Goal: Task Accomplishment & Management: Complete application form

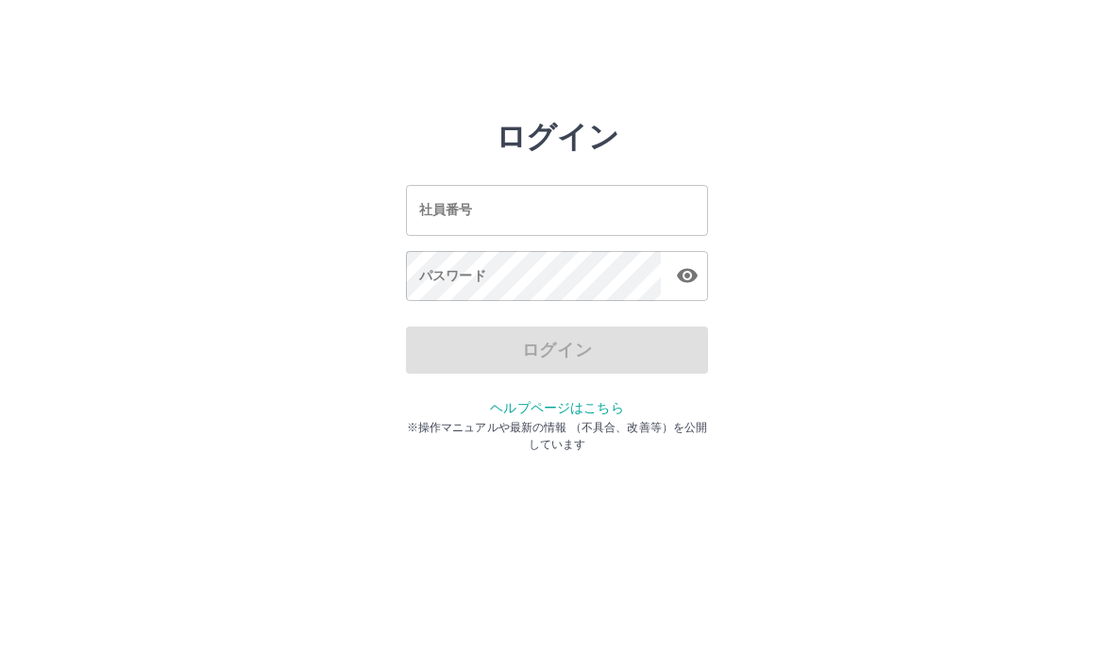
click at [426, 226] on input "社員番号" at bounding box center [557, 210] width 302 height 50
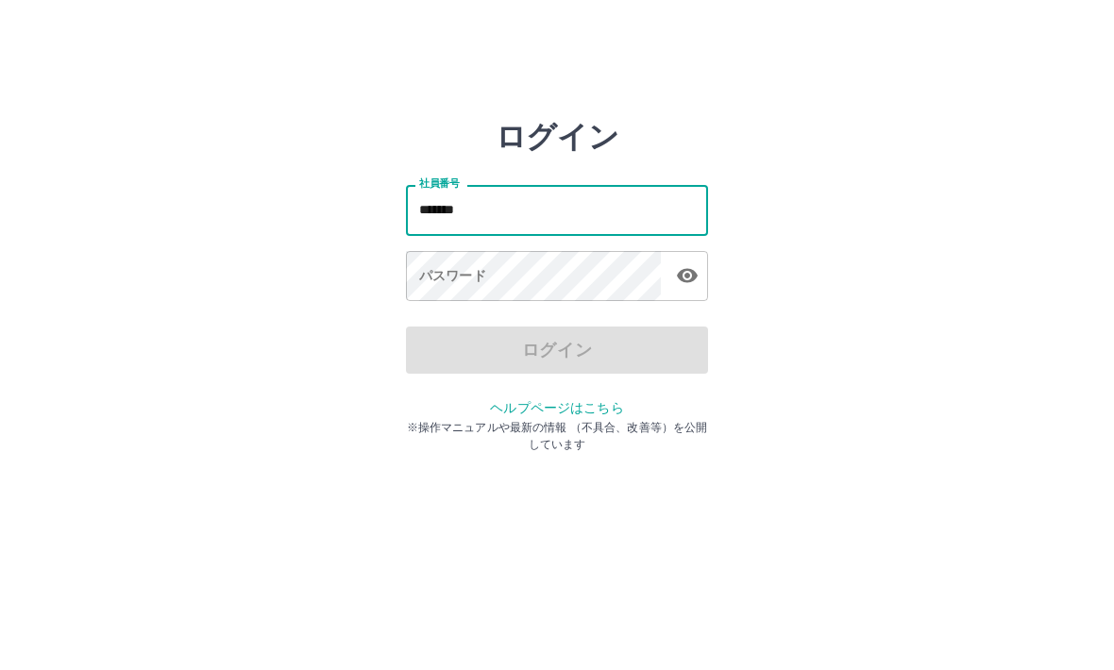
type input "*******"
click at [427, 284] on div "パスワード パスワード" at bounding box center [557, 277] width 302 height 53
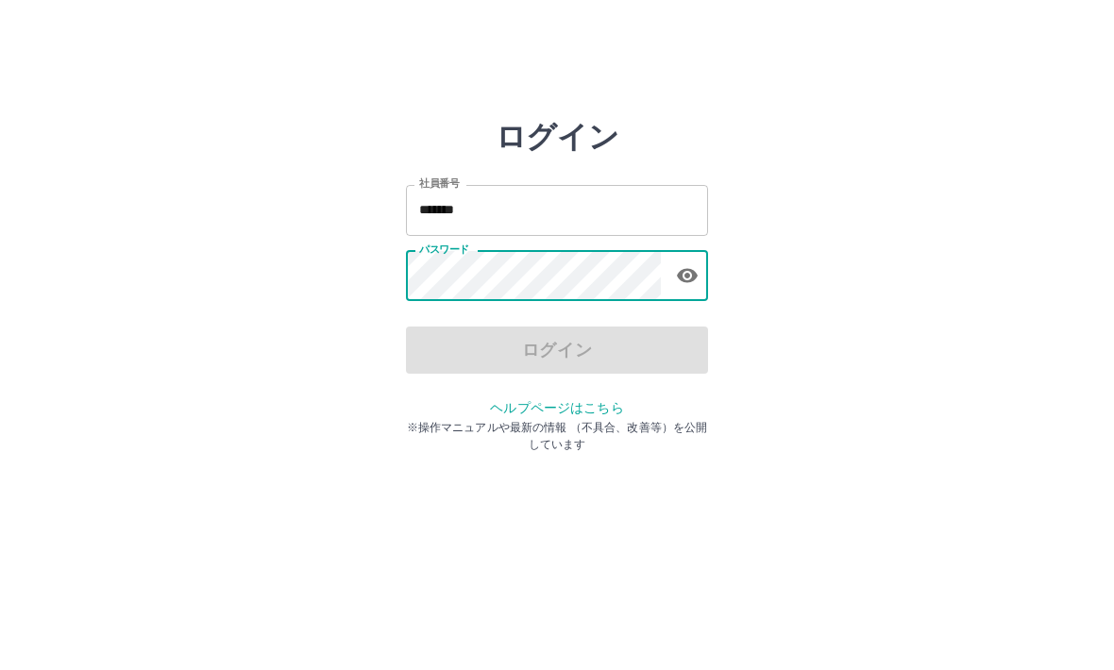
click at [881, 409] on div "ログイン 社員番号 ******* 社員番号 パスワード パスワード ログイン ヘルプページはこちら ※操作マニュアルや最新の情報 （不具合、改善等）を公開し…" at bounding box center [557, 270] width 1114 height 302
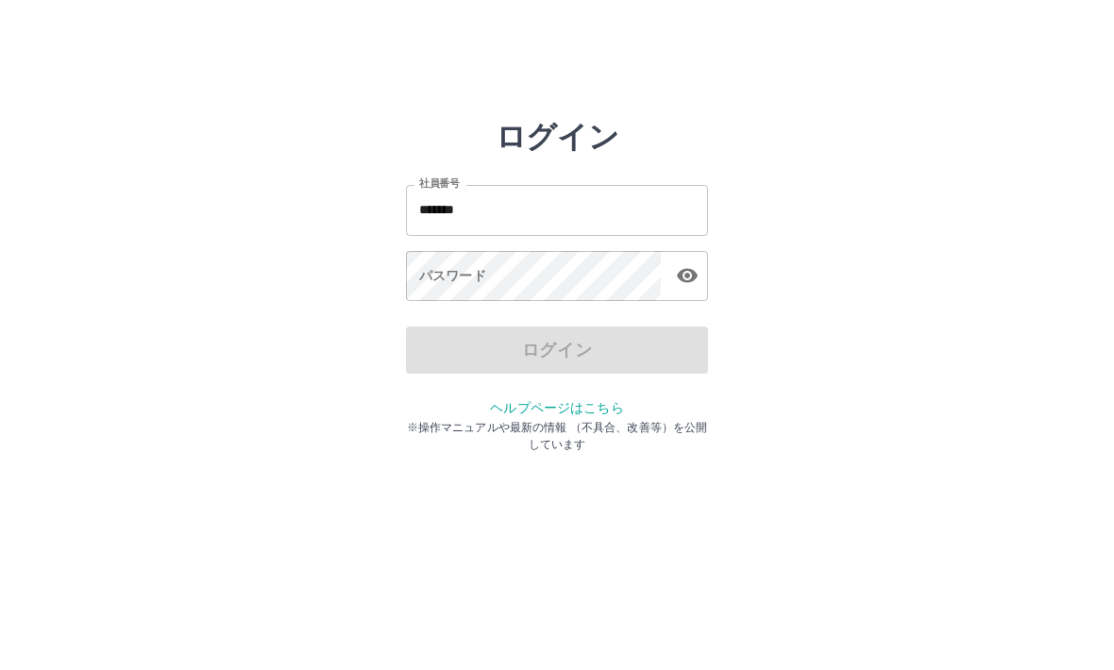
click at [881, 409] on div "ログイン 社員番号 ******* 社員番号 パスワード パスワード ログイン ヘルプページはこちら ※操作マニュアルや最新の情報 （不具合、改善等）を公開し…" at bounding box center [557, 270] width 1114 height 302
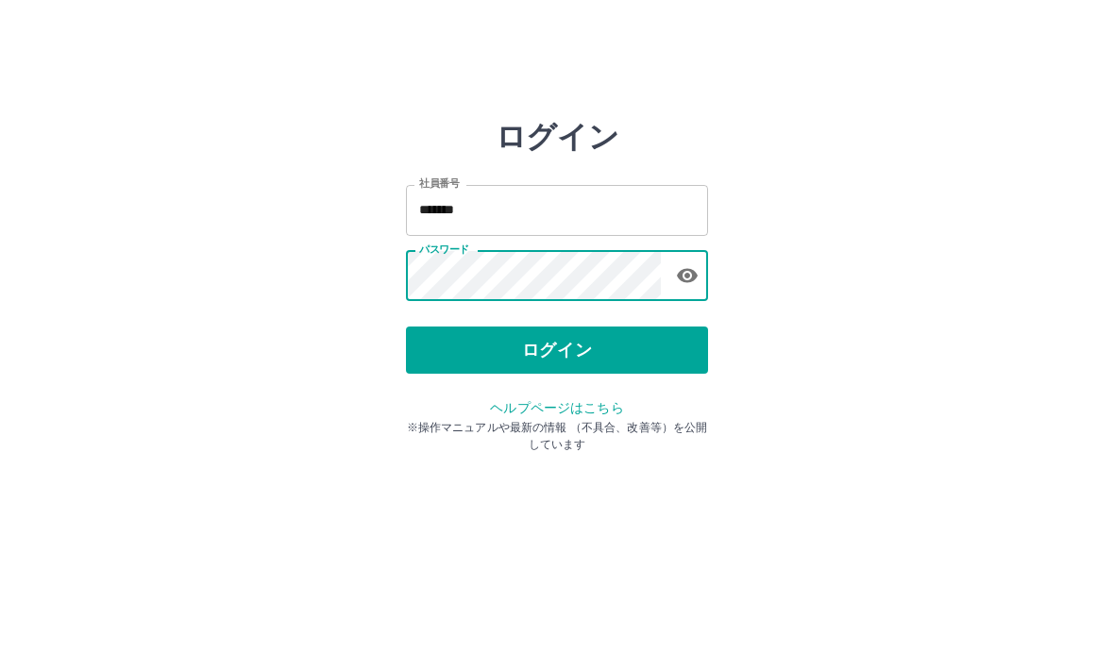
click at [495, 347] on button "ログイン" at bounding box center [557, 350] width 302 height 47
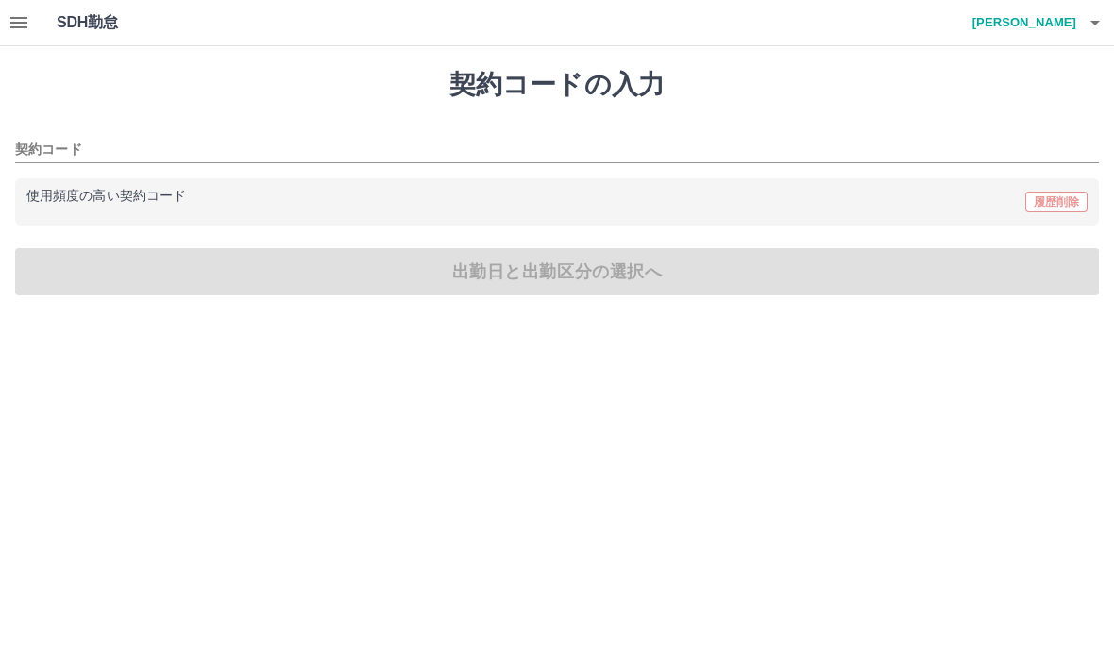
click at [36, 141] on input "契約コード" at bounding box center [542, 151] width 1055 height 24
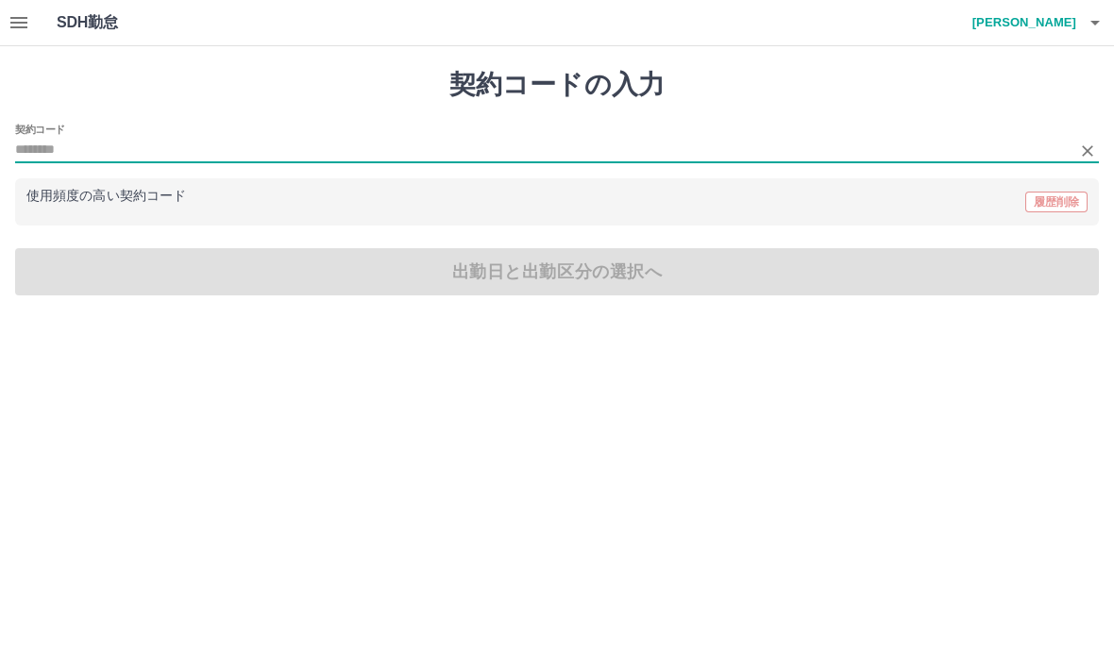
click at [839, 124] on div "契約コード" at bounding box center [557, 144] width 1084 height 40
click at [915, 97] on h1 "契約コードの入力" at bounding box center [557, 85] width 1084 height 32
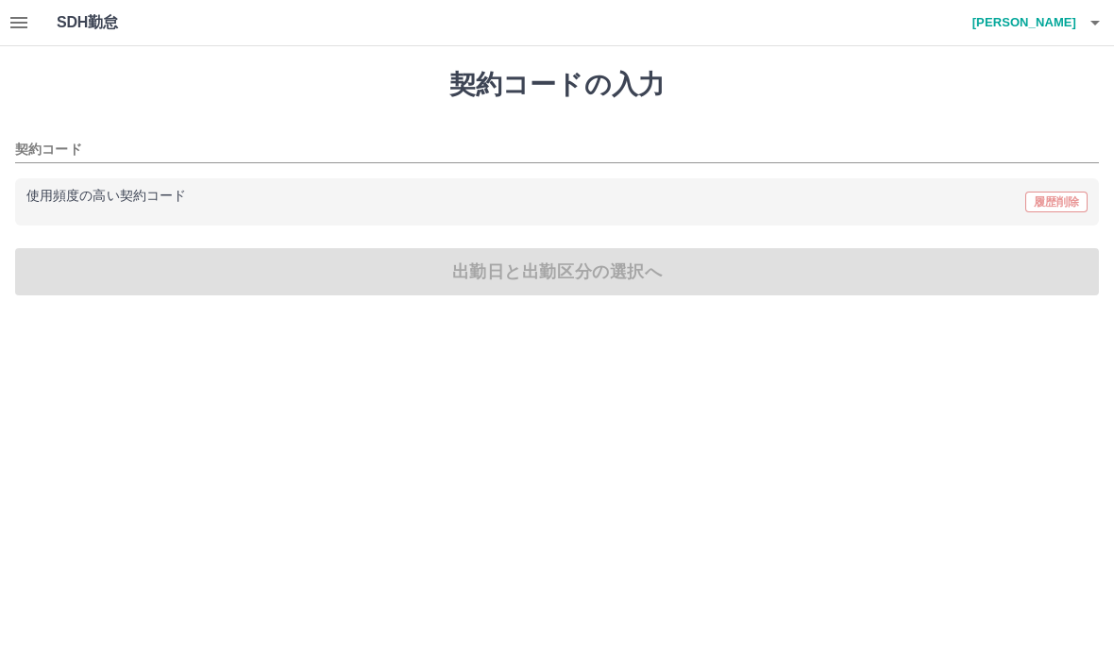
click at [530, 195] on div "使用頻度の高い契約コード 履歴削除" at bounding box center [556, 202] width 1061 height 25
click at [583, 99] on h1 "契約コードの入力" at bounding box center [557, 85] width 1084 height 32
click at [548, 67] on div "契約コードの入力 契約コード 使用頻度の高い契約コード 履歴削除 出勤日と出勤区分の選択へ" at bounding box center [557, 182] width 1114 height 272
click at [21, 148] on input "契約コード" at bounding box center [542, 151] width 1055 height 24
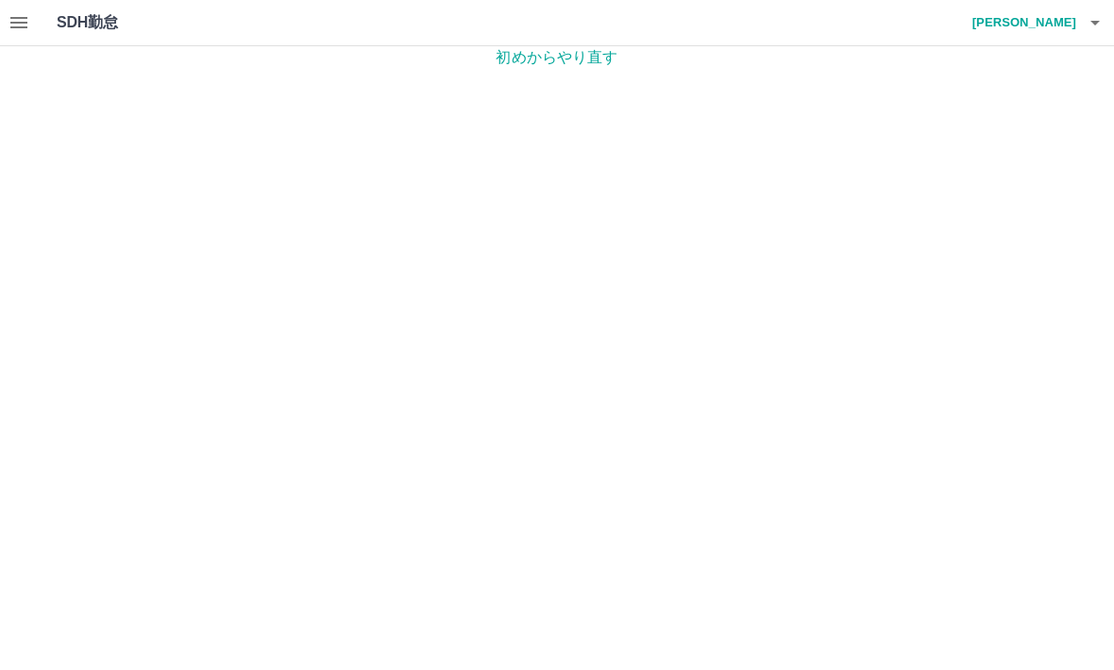
click at [543, 58] on p "初めからやり直す" at bounding box center [557, 57] width 1114 height 23
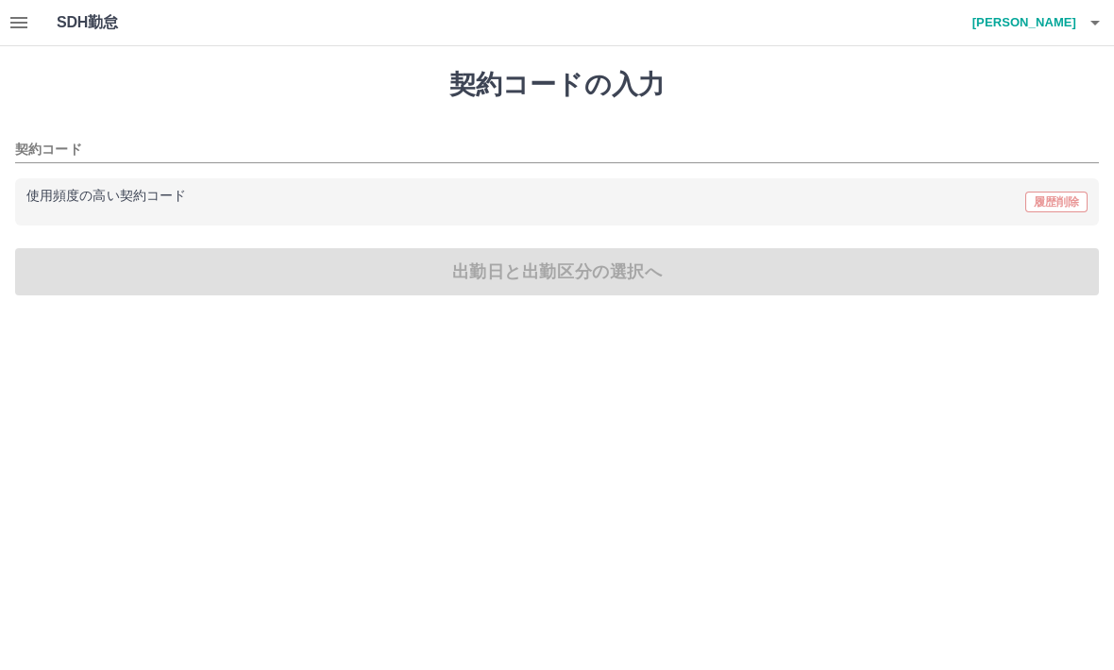
click at [28, 133] on div "契約コード" at bounding box center [557, 144] width 1084 height 40
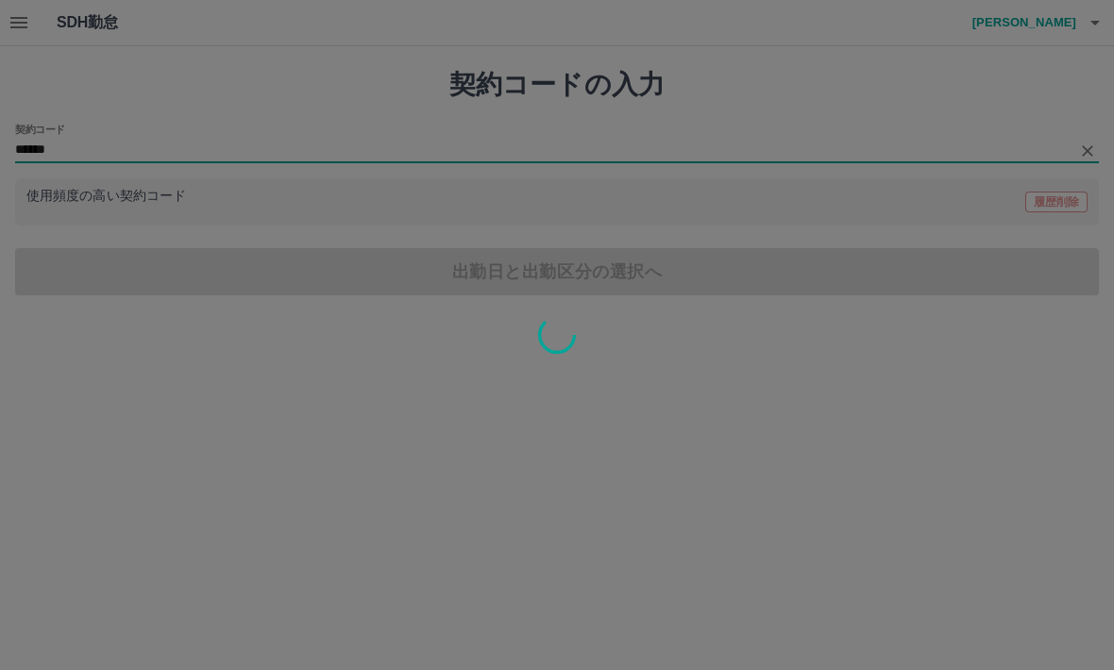
type input "*******"
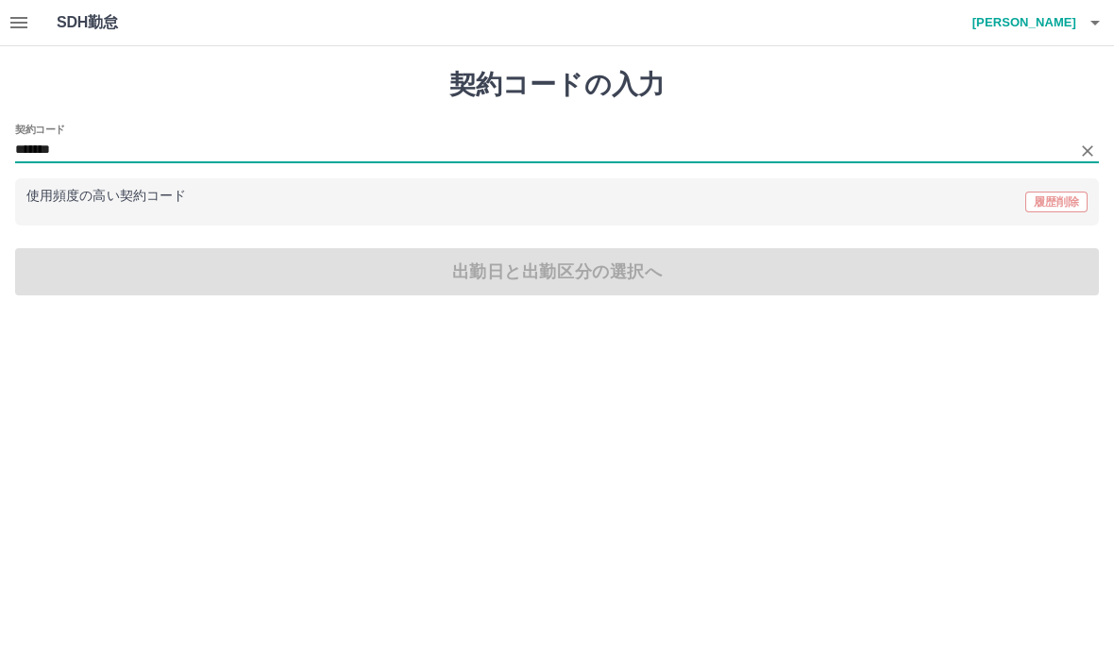
click at [1092, 134] on div "契約コード *******" at bounding box center [557, 144] width 1084 height 40
click at [1075, 147] on button "Clear" at bounding box center [1087, 151] width 26 height 26
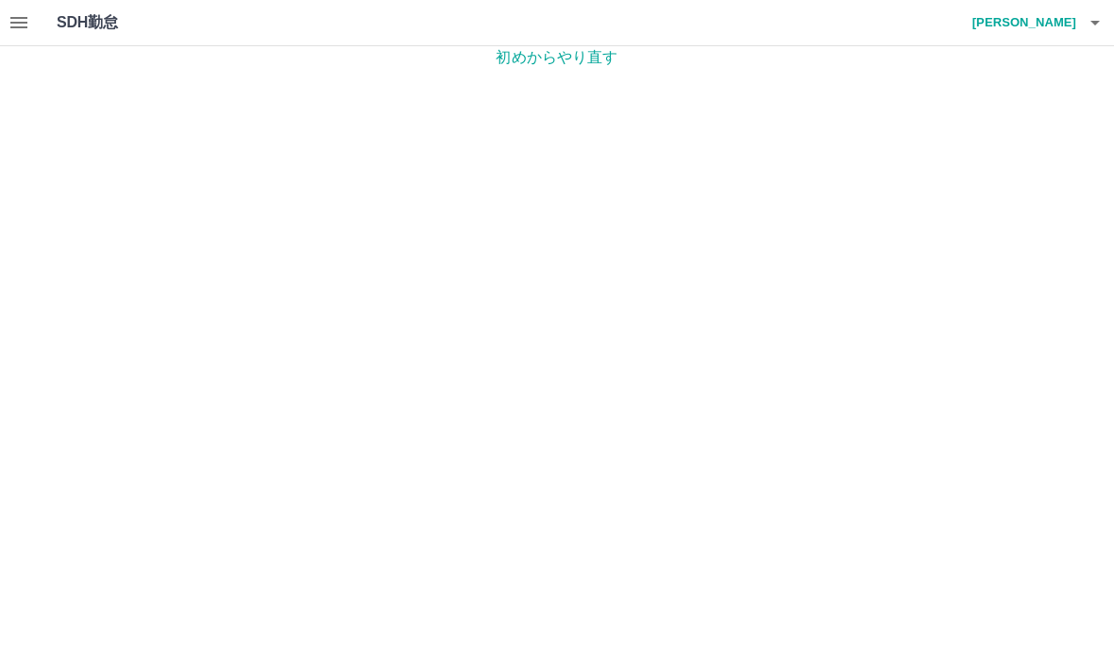
click at [566, 55] on p "初めからやり直す" at bounding box center [557, 57] width 1114 height 23
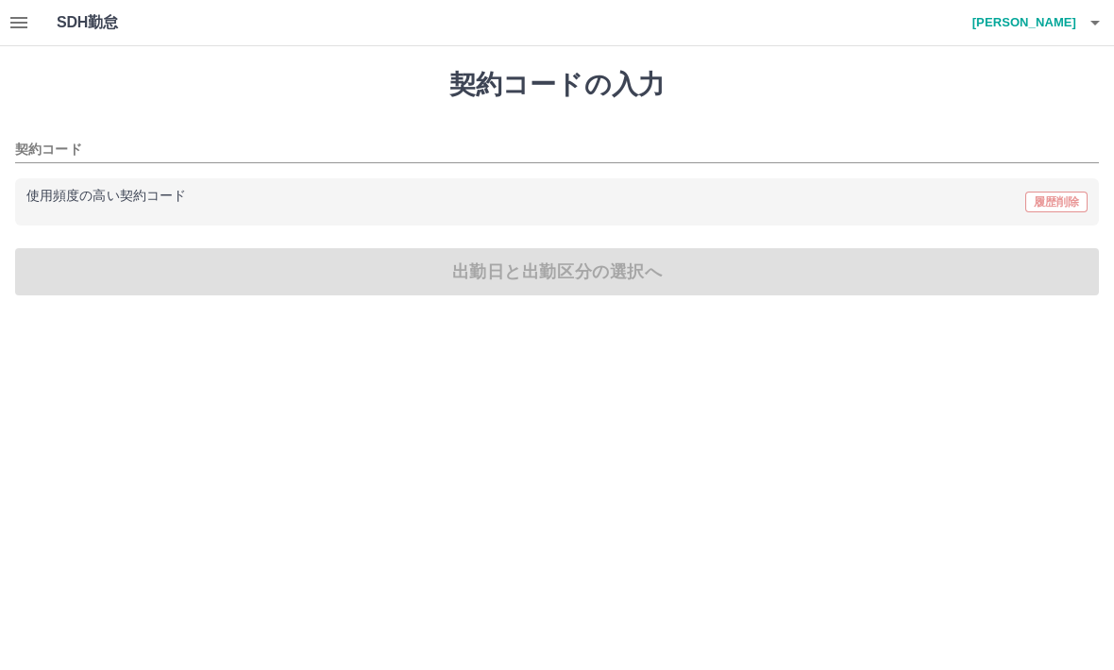
click at [1079, 21] on button "button" at bounding box center [1095, 22] width 38 height 45
click at [995, 143] on li "ログアウト" at bounding box center [1015, 138] width 167 height 34
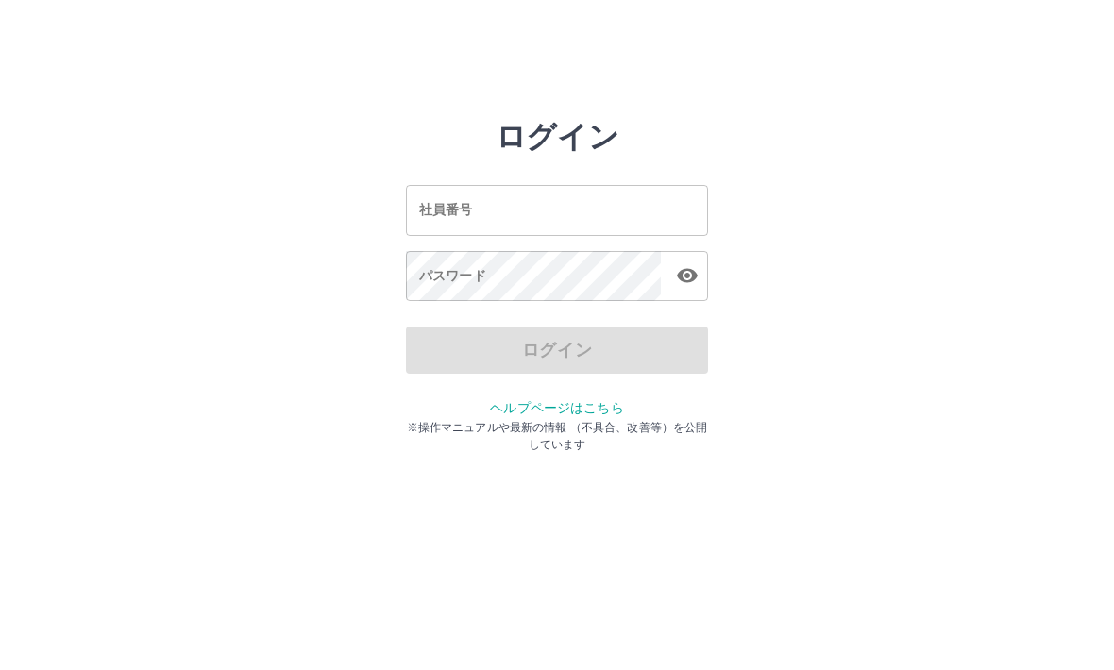
click at [400, 204] on div "ログイン 社員番号 社員番号 パスワード パスワード ログイン ヘルプページはこちら ※操作マニュアルや最新の情報 （不具合、改善等）を公開しています" at bounding box center [557, 270] width 1114 height 302
click at [455, 211] on div "社員番号 社員番号" at bounding box center [557, 210] width 302 height 50
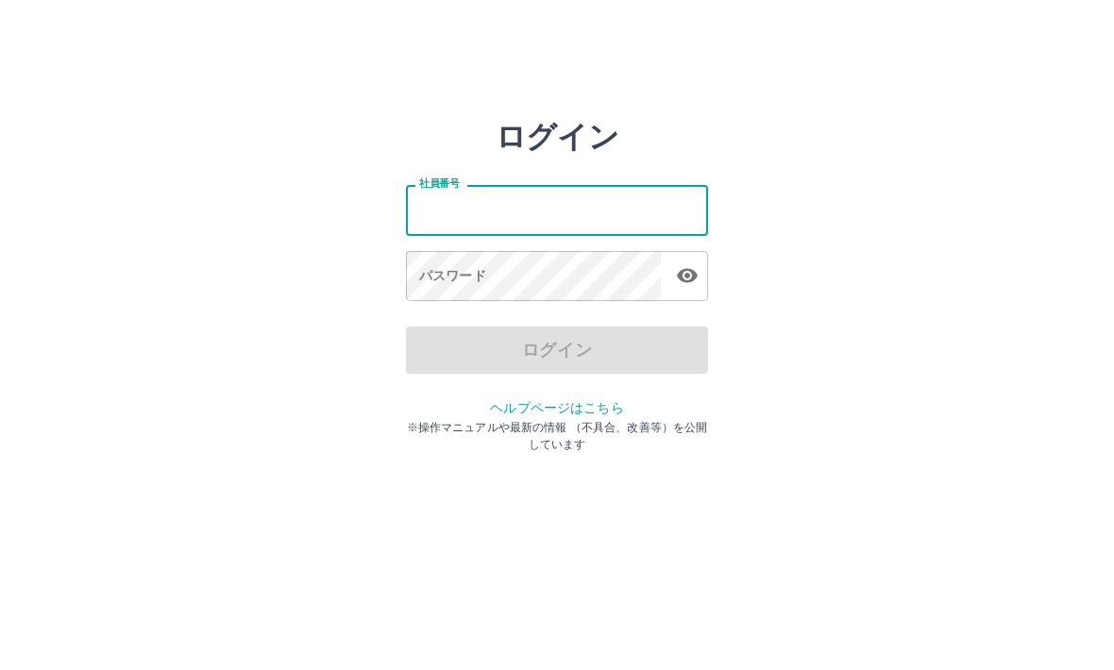
type input "*"
type input "*******"
click at [424, 278] on div "パスワード パスワード" at bounding box center [557, 277] width 302 height 53
click at [434, 275] on div "パスワード パスワード" at bounding box center [557, 277] width 302 height 53
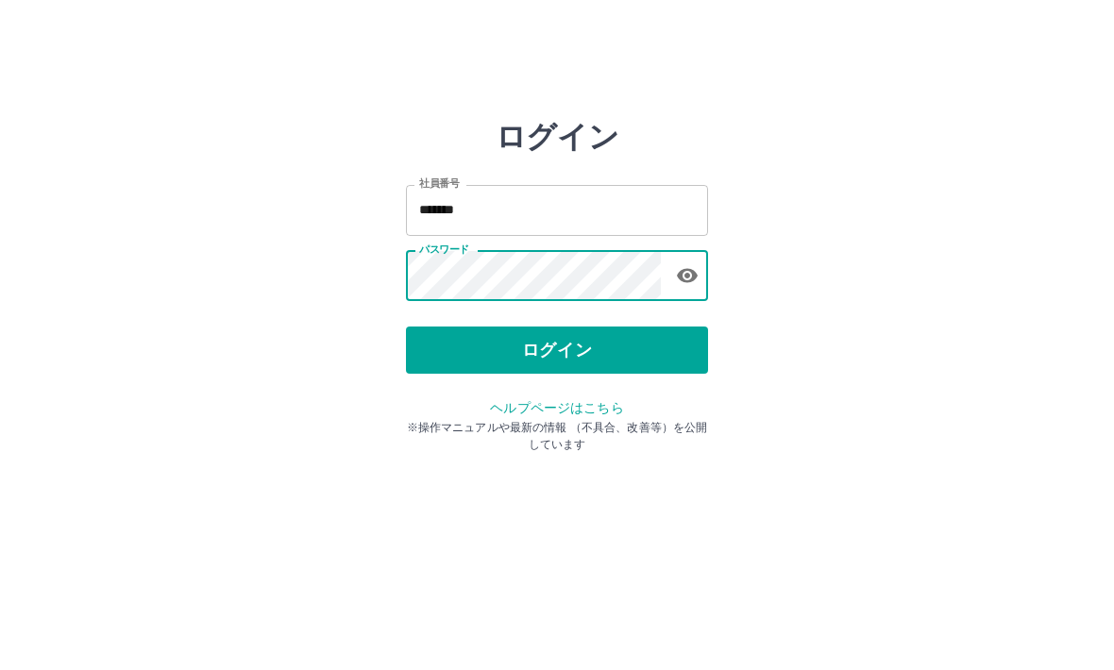
click at [514, 336] on button "ログイン" at bounding box center [557, 350] width 302 height 47
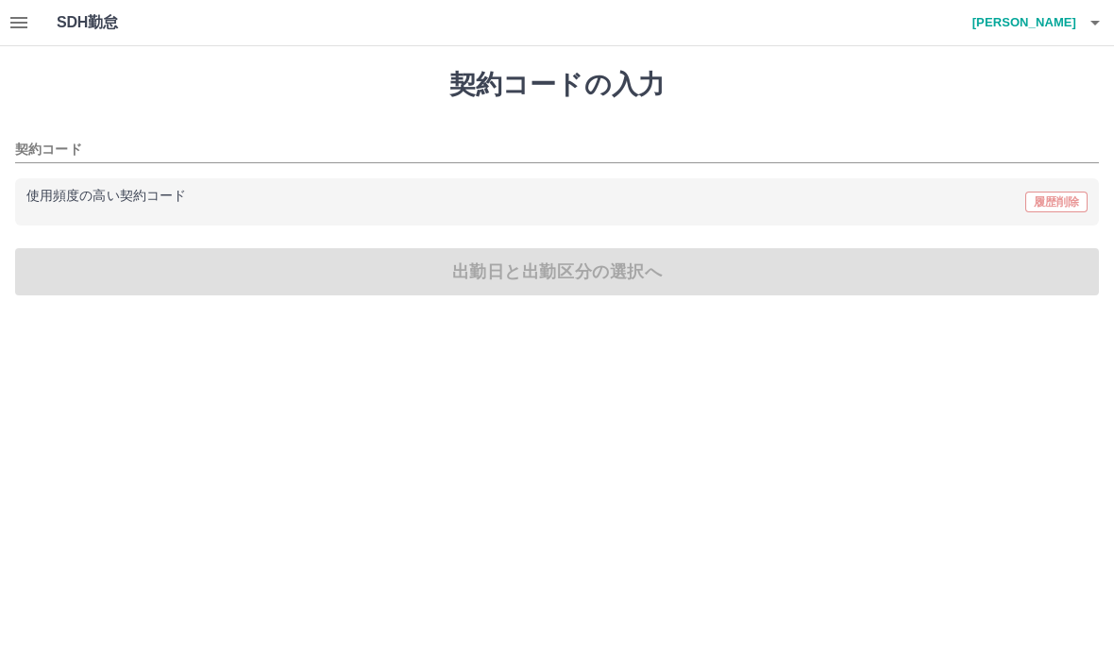
click at [55, 149] on input "契約コード" at bounding box center [542, 151] width 1055 height 24
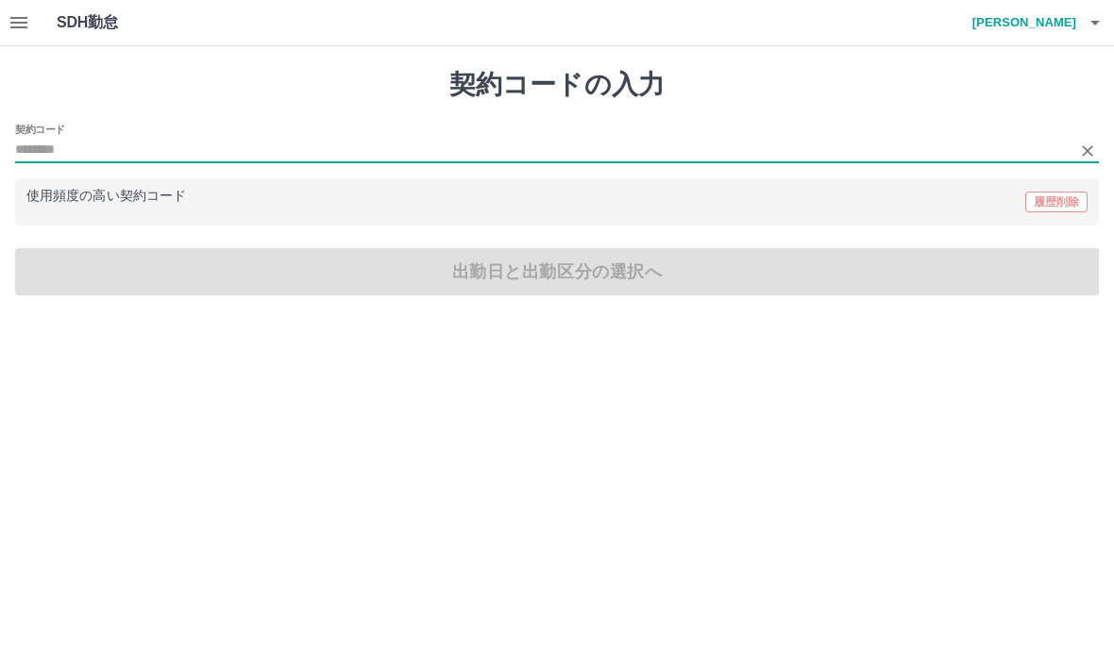
click at [582, 284] on div "契約コードの入力 契約コード 使用頻度の高い契約コード 履歴削除 出勤日と出勤区分の選択へ" at bounding box center [557, 182] width 1114 height 272
click at [581, 284] on div "契約コードの入力 契約コード 使用頻度の高い契約コード 履歴削除 出勤日と出勤区分の選択へ" at bounding box center [557, 182] width 1114 height 272
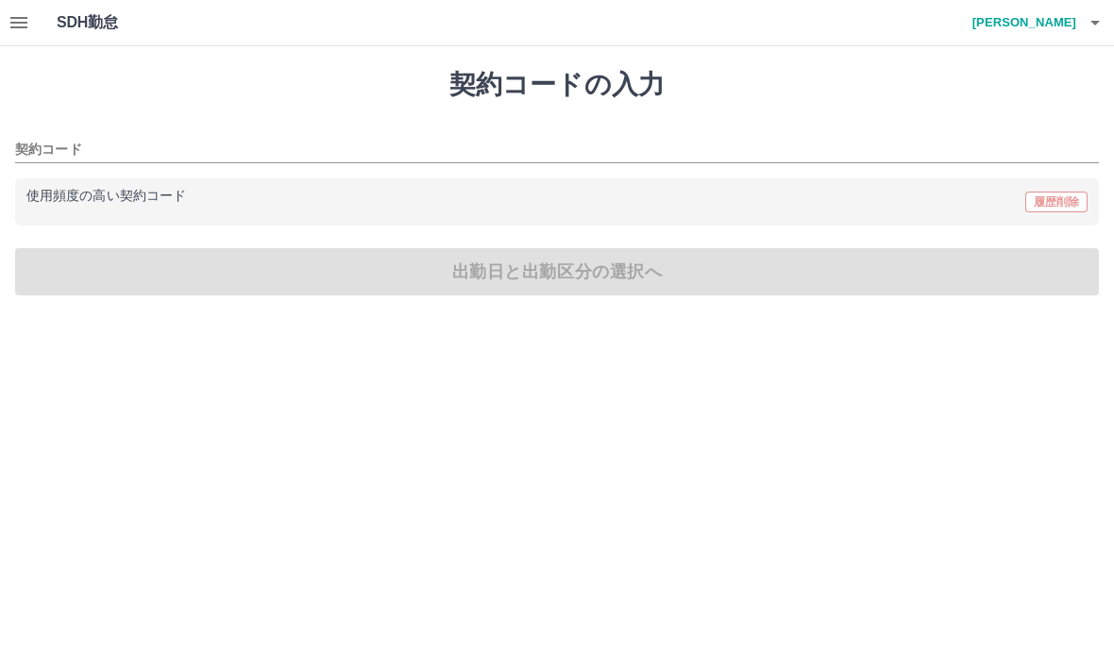
click at [584, 264] on div "契約コードの入力 契約コード 使用頻度の高い契約コード 履歴削除 出勤日と出勤区分の選択へ" at bounding box center [557, 182] width 1114 height 272
click at [576, 286] on div "契約コードの入力 契約コード 使用頻度の高い契約コード 履歴削除 出勤日と出勤区分の選択へ" at bounding box center [557, 182] width 1114 height 272
click at [576, 285] on div "契約コードの入力 契約コード 使用頻度の高い契約コード 履歴削除 出勤日と出勤区分の選択へ" at bounding box center [557, 182] width 1114 height 272
click at [586, 269] on div "契約コードの入力 契約コード 使用頻度の高い契約コード 履歴削除 出勤日と出勤区分の選択へ" at bounding box center [557, 182] width 1114 height 272
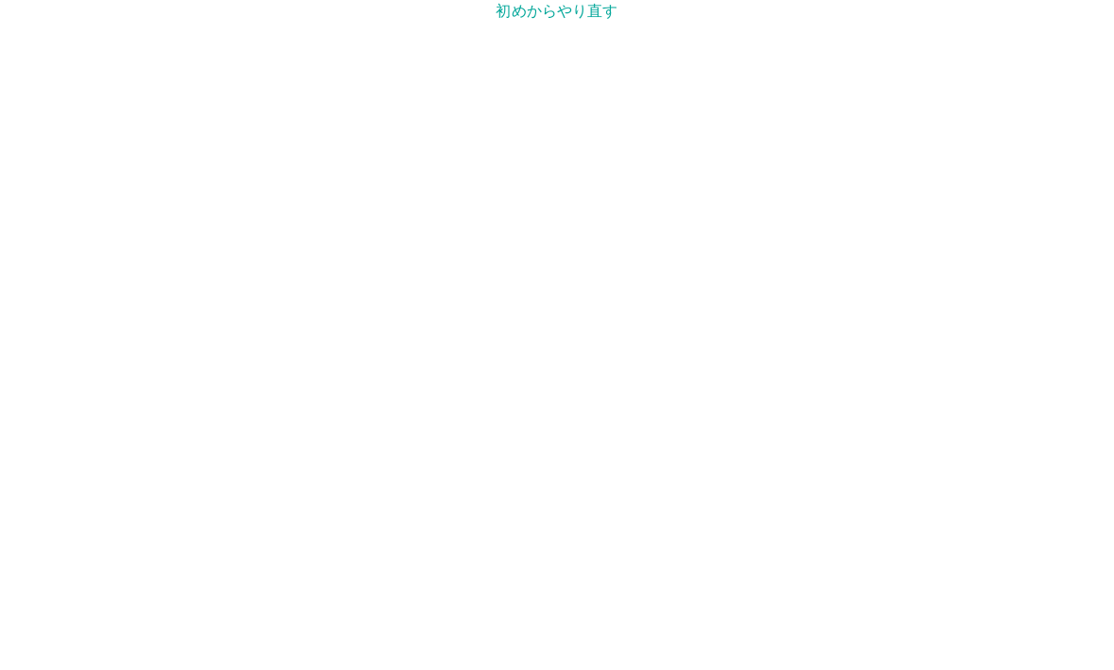
scroll to position [1, 0]
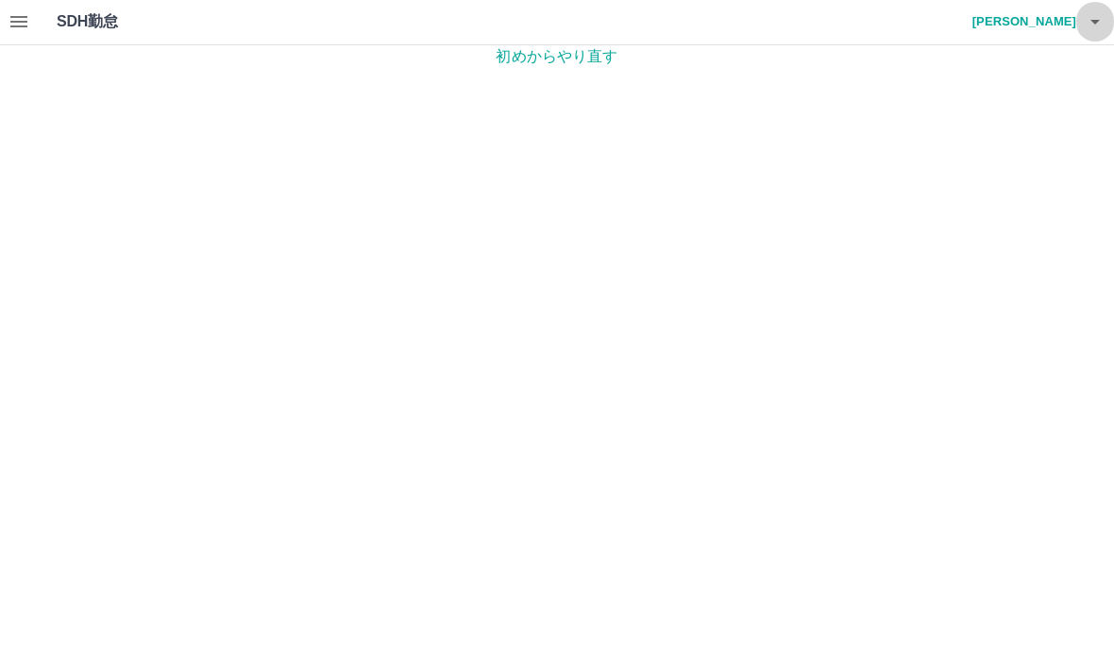
click at [1094, 16] on icon "button" at bounding box center [1095, 22] width 23 height 23
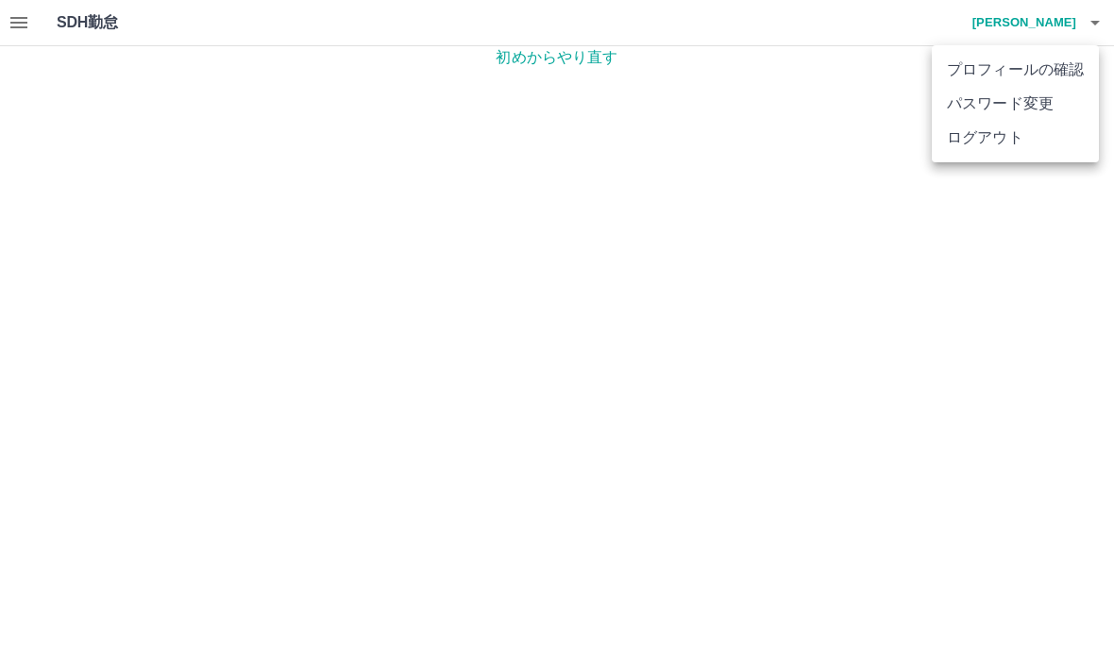
click at [994, 143] on li "ログアウト" at bounding box center [1015, 138] width 167 height 34
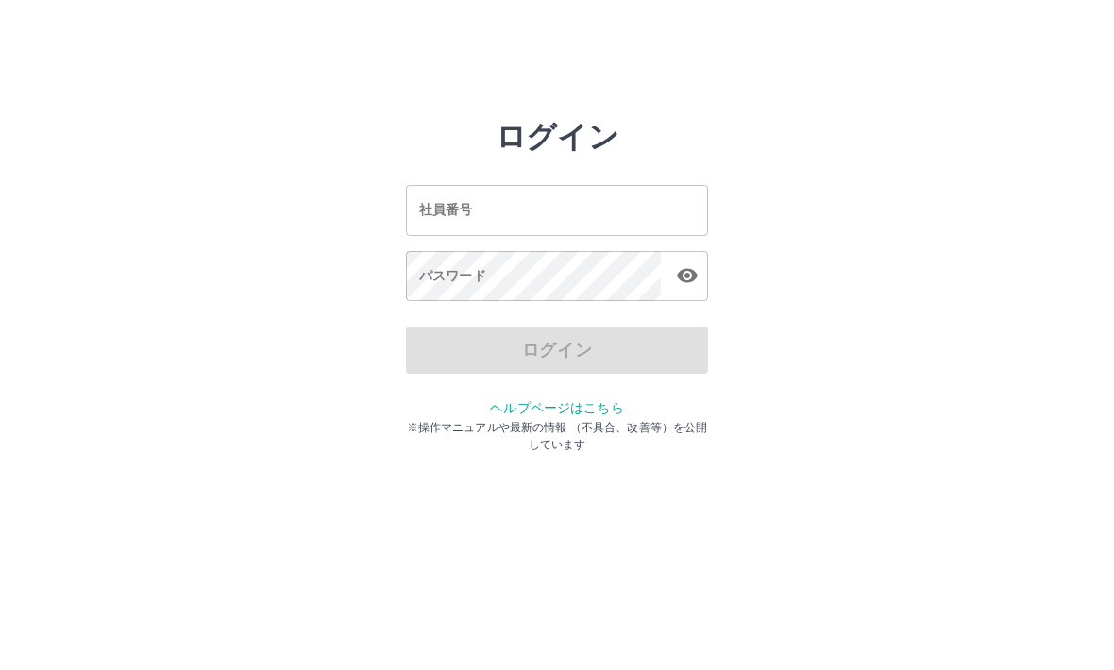
click at [427, 191] on input "社員番号" at bounding box center [557, 210] width 302 height 50
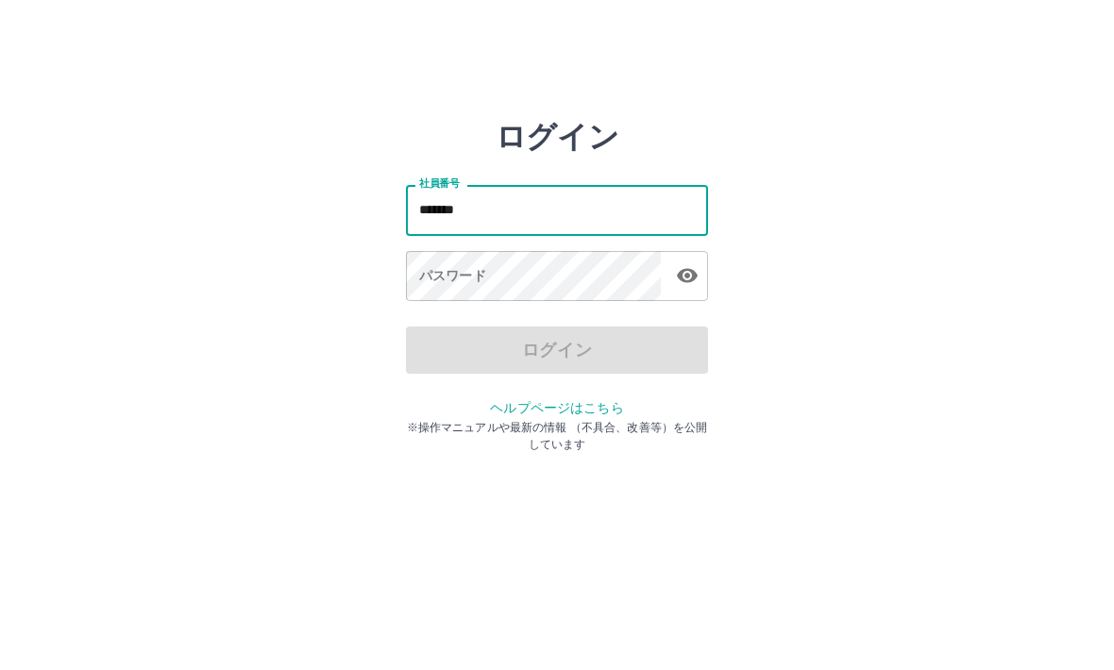
type input "*******"
click at [458, 277] on div "パスワード パスワード" at bounding box center [557, 277] width 302 height 53
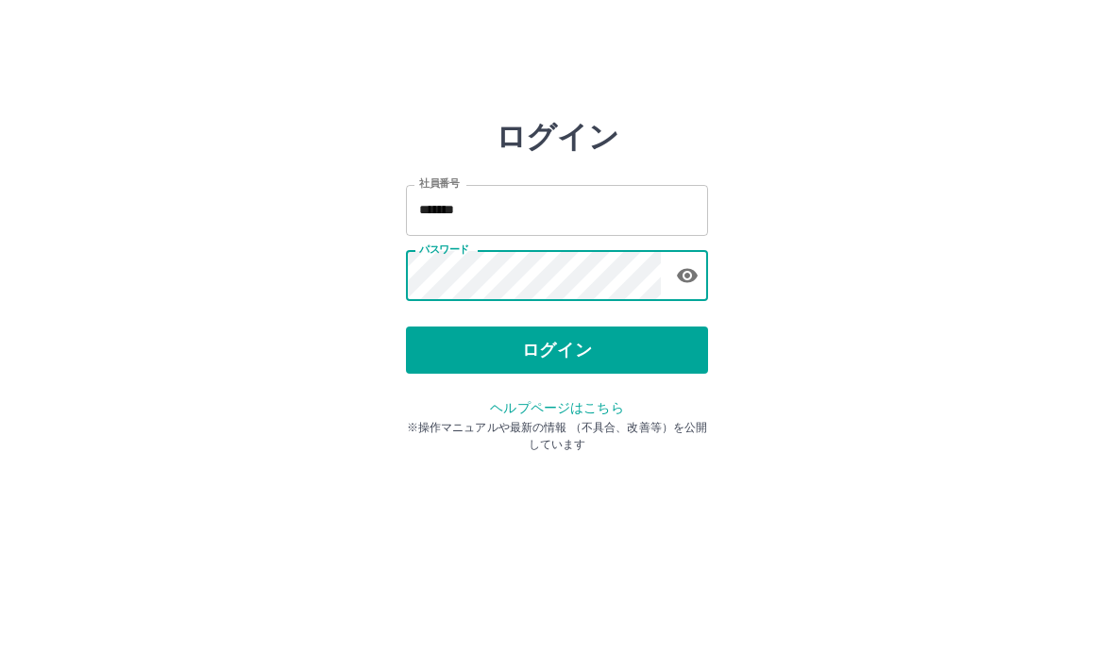
click at [477, 338] on button "ログイン" at bounding box center [557, 350] width 302 height 47
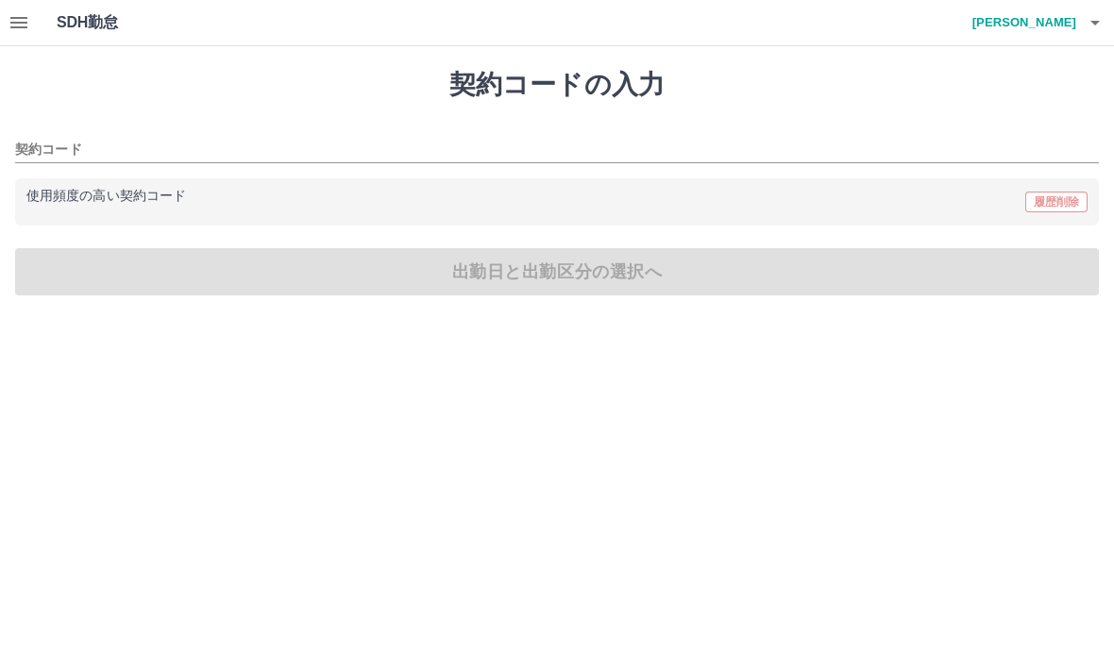
click at [49, 149] on input "契約コード" at bounding box center [542, 151] width 1055 height 24
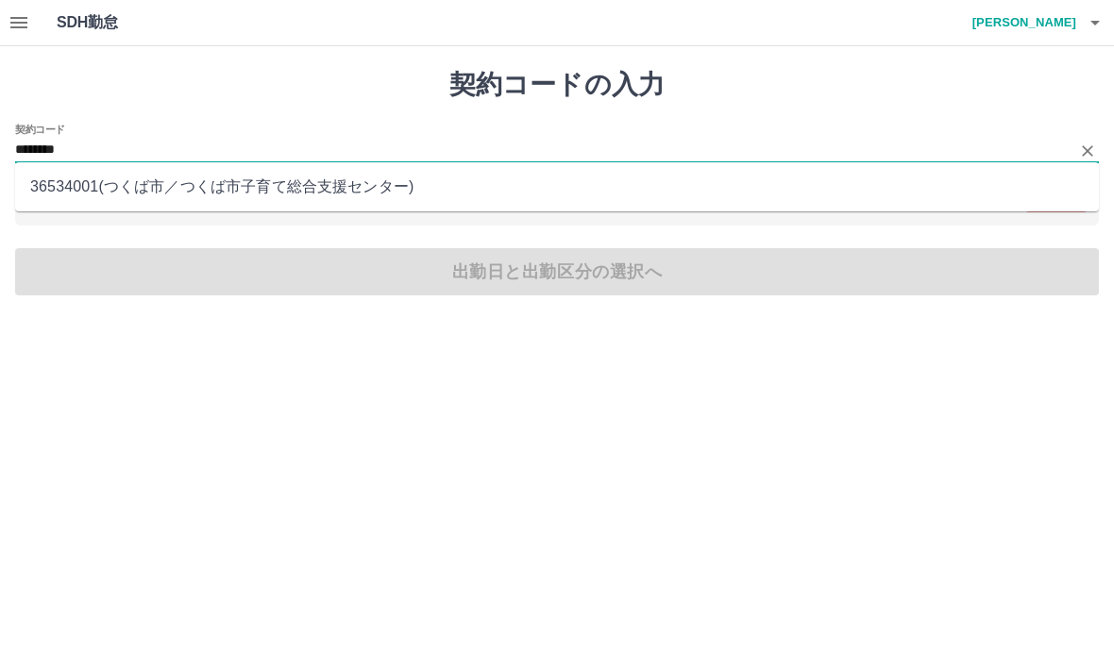
click at [371, 186] on li "36534001 ( つくば市 ／ つくば市子育て総合支援センター )" at bounding box center [557, 187] width 1084 height 34
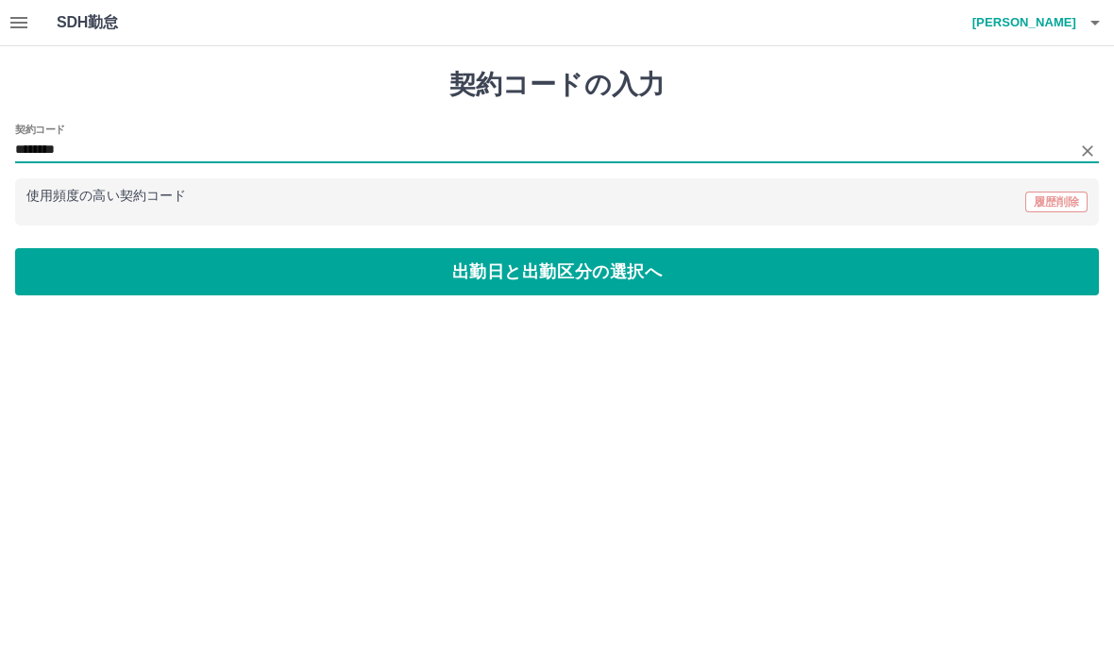
type input "********"
click at [511, 266] on button "出勤日と出勤区分の選択へ" at bounding box center [557, 271] width 1084 height 47
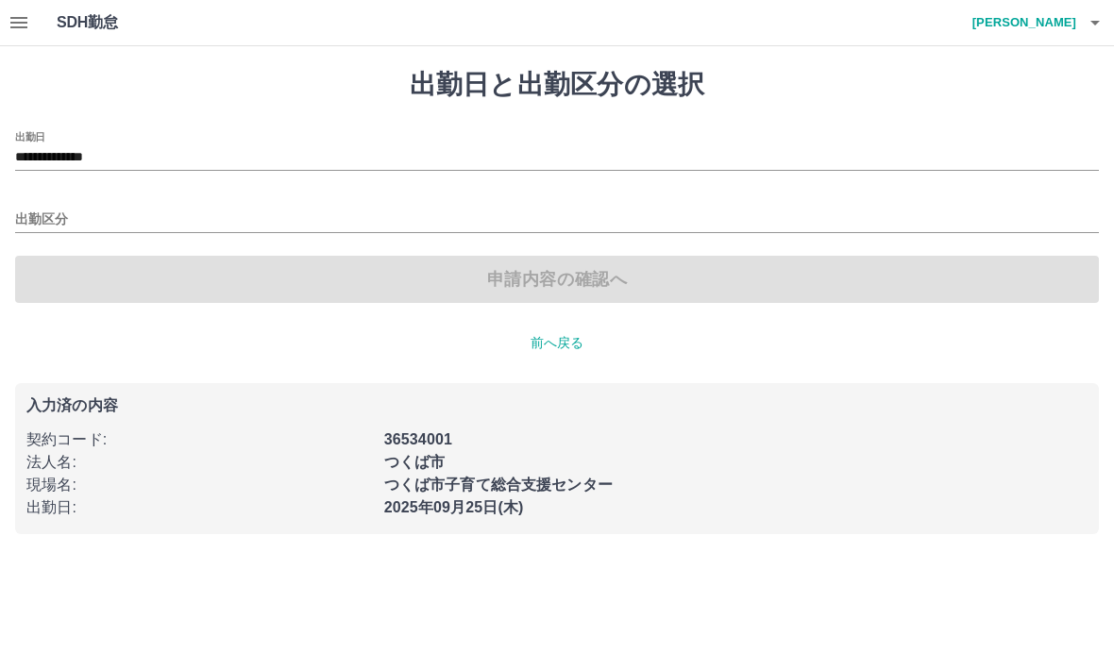
click at [37, 212] on input "出勤区分" at bounding box center [557, 221] width 1084 height 24
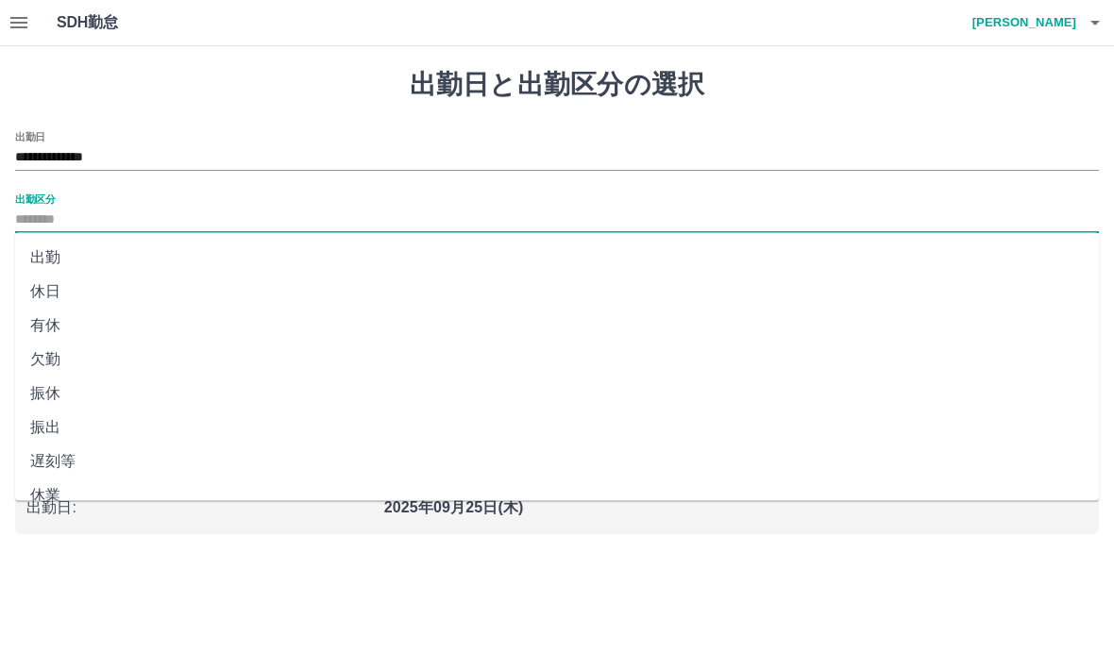
click at [30, 251] on li "出勤" at bounding box center [557, 258] width 1084 height 34
type input "**"
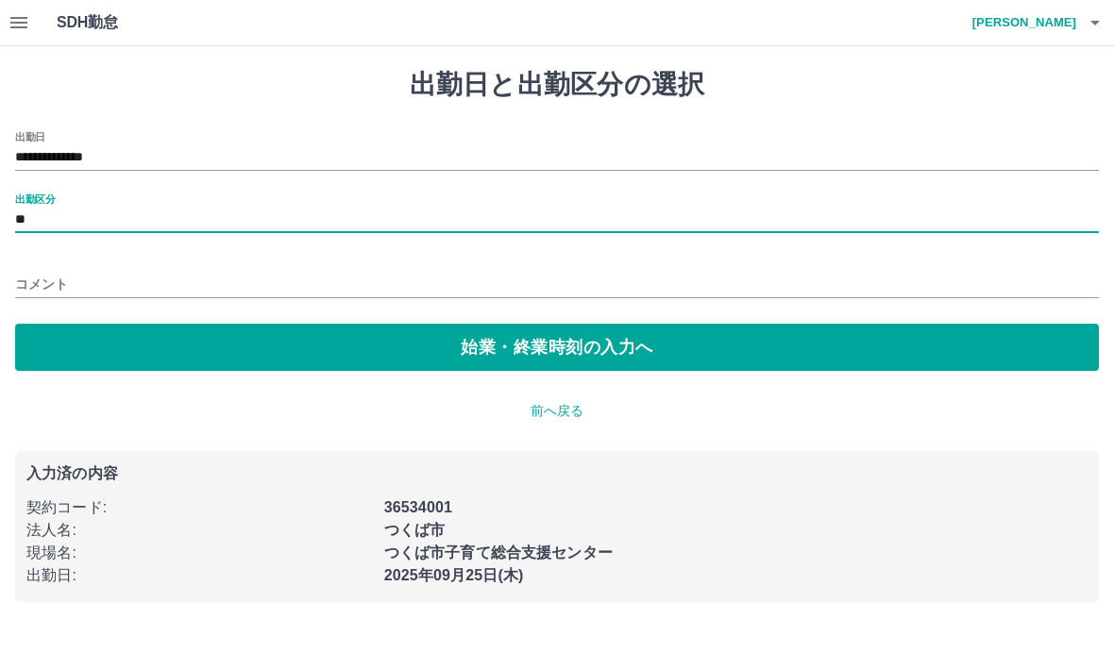
click at [594, 353] on button "始業・終業時刻の入力へ" at bounding box center [557, 347] width 1084 height 47
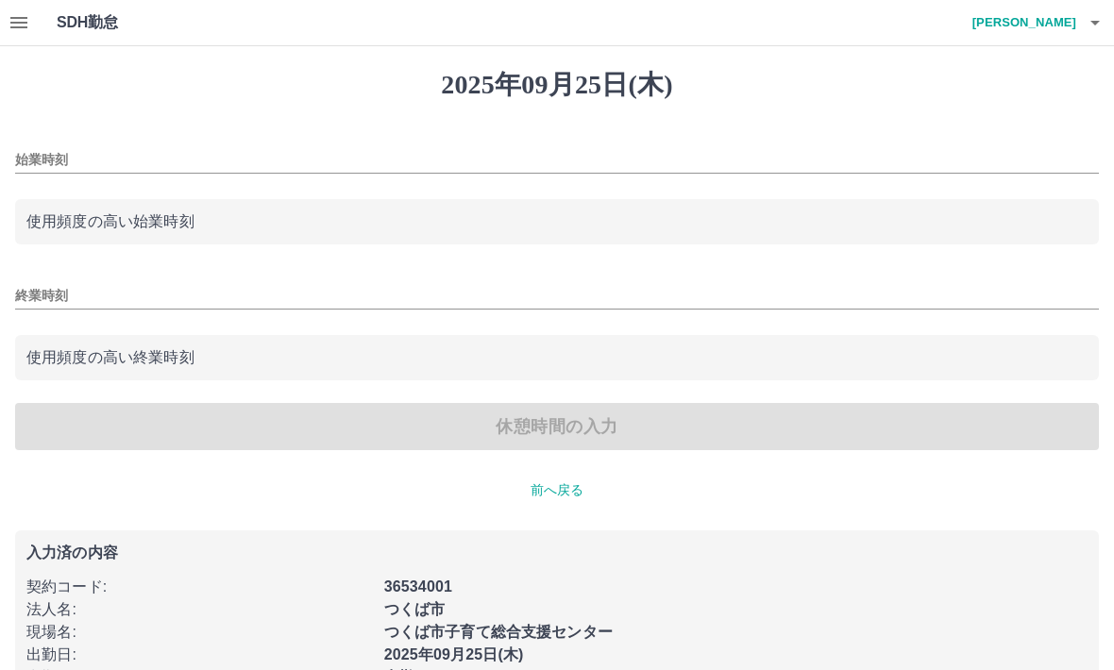
click at [44, 164] on input "始業時刻" at bounding box center [557, 159] width 1084 height 27
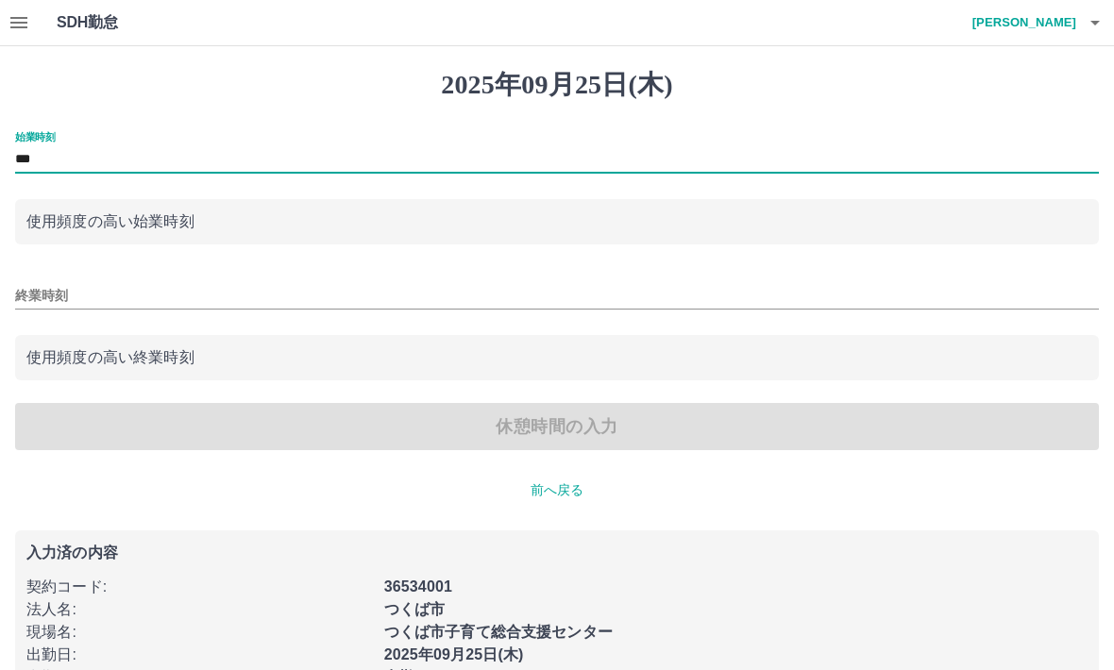
type input "***"
click at [37, 300] on input "終業時刻" at bounding box center [557, 295] width 1084 height 27
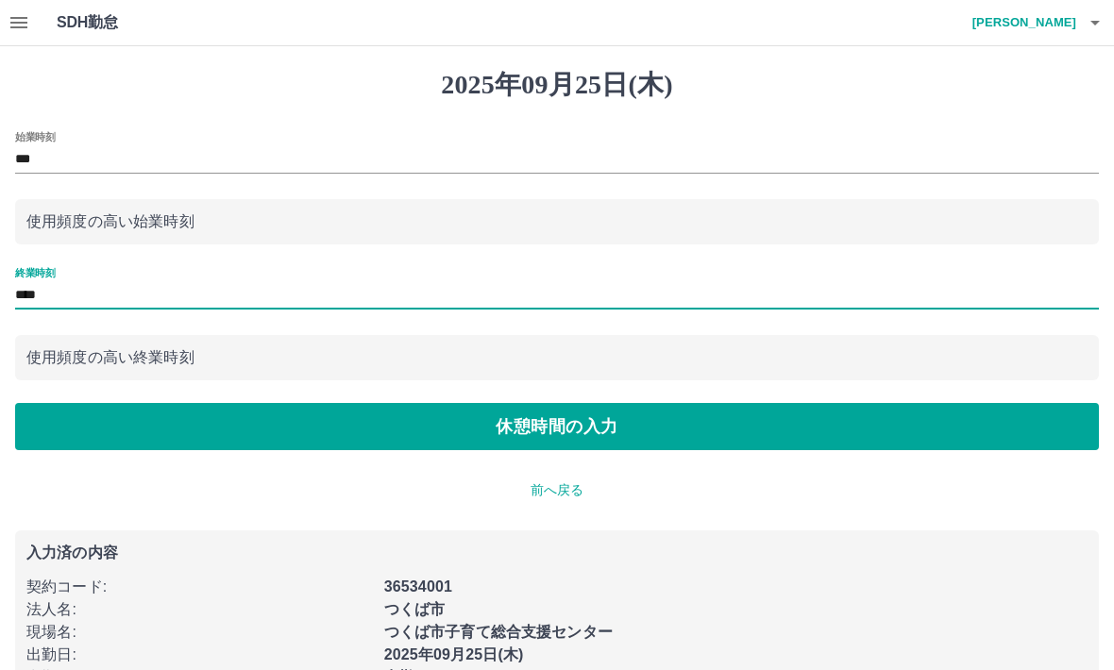
type input "****"
click at [492, 415] on button "休憩時間の入力" at bounding box center [557, 426] width 1084 height 47
type input "****"
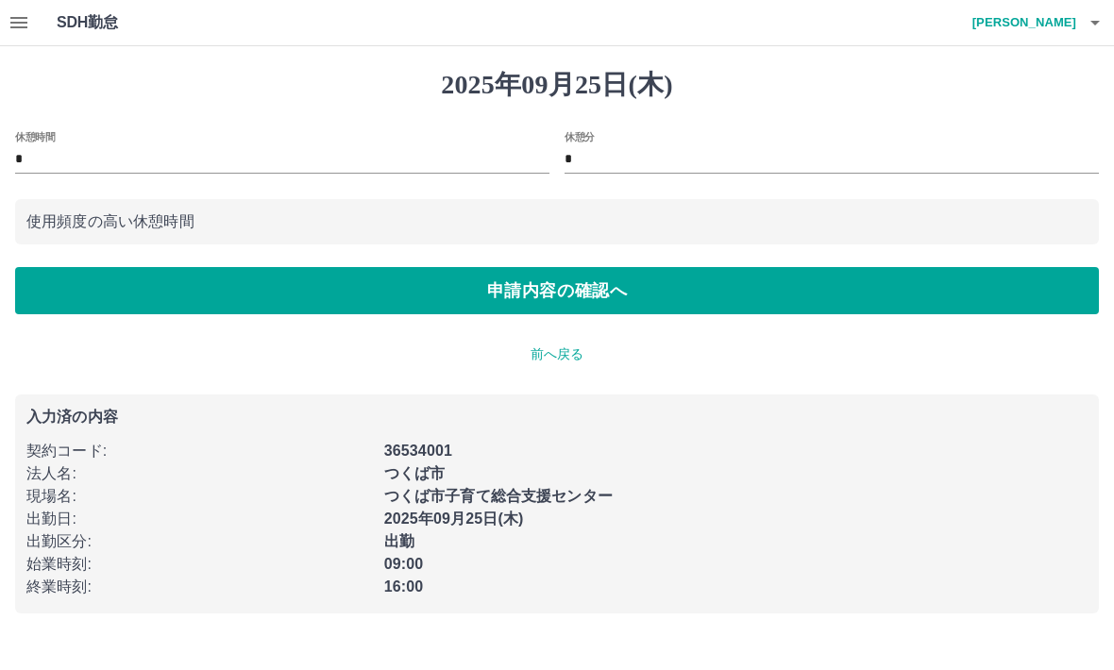
click at [34, 151] on input "*" at bounding box center [282, 159] width 534 height 27
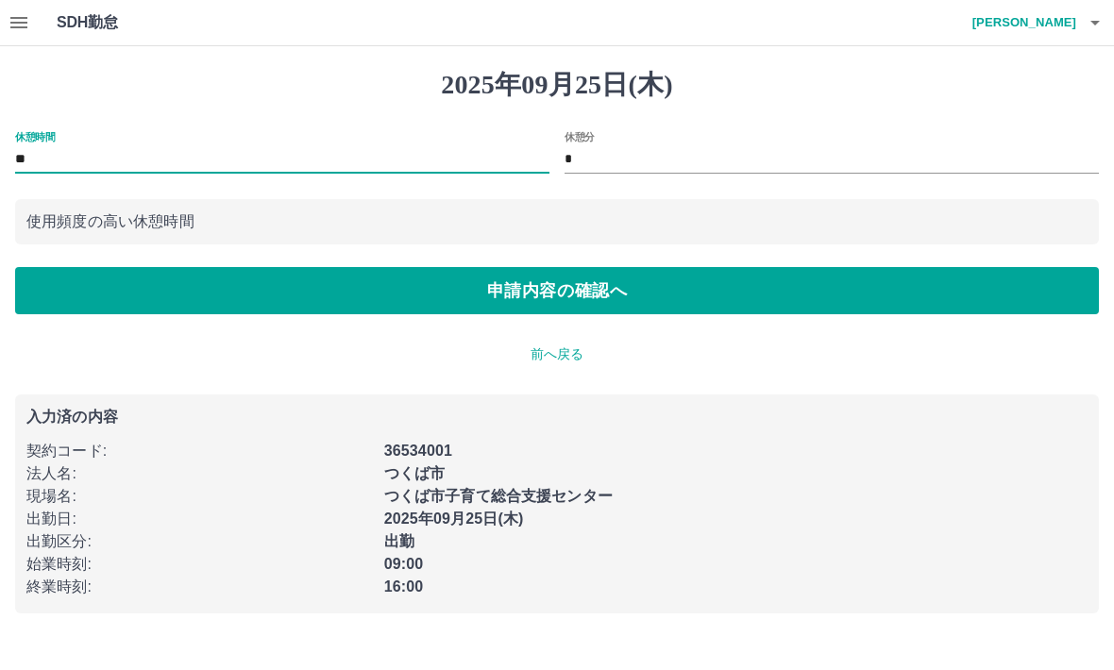
type input "*"
click at [722, 273] on button "申請内容の確認へ" at bounding box center [557, 290] width 1084 height 47
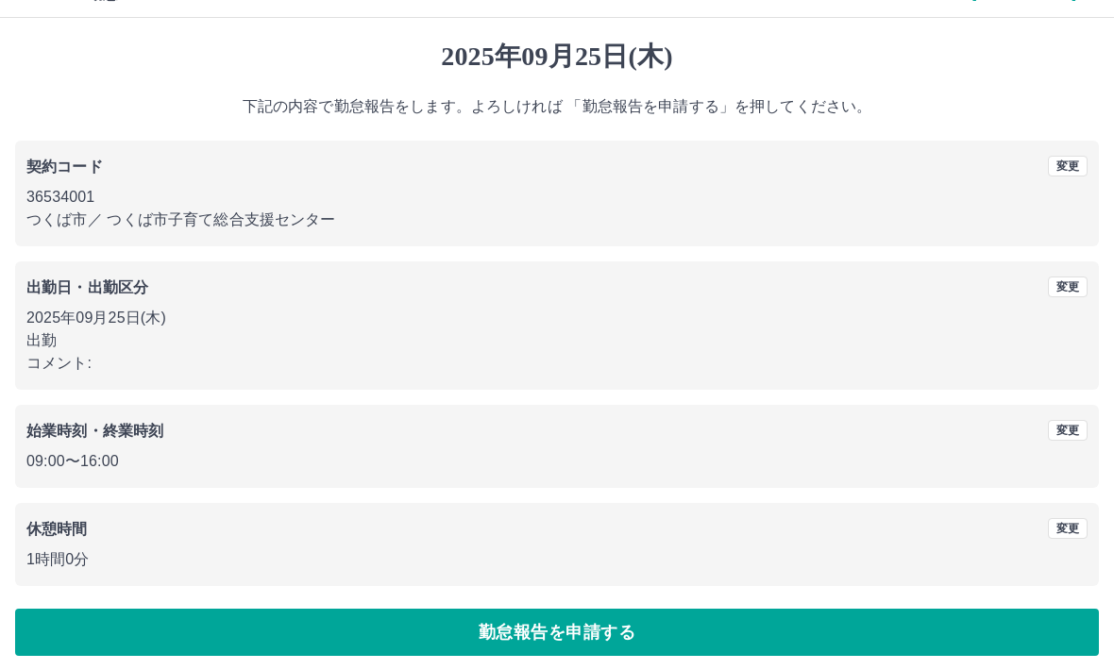
scroll to position [36, 0]
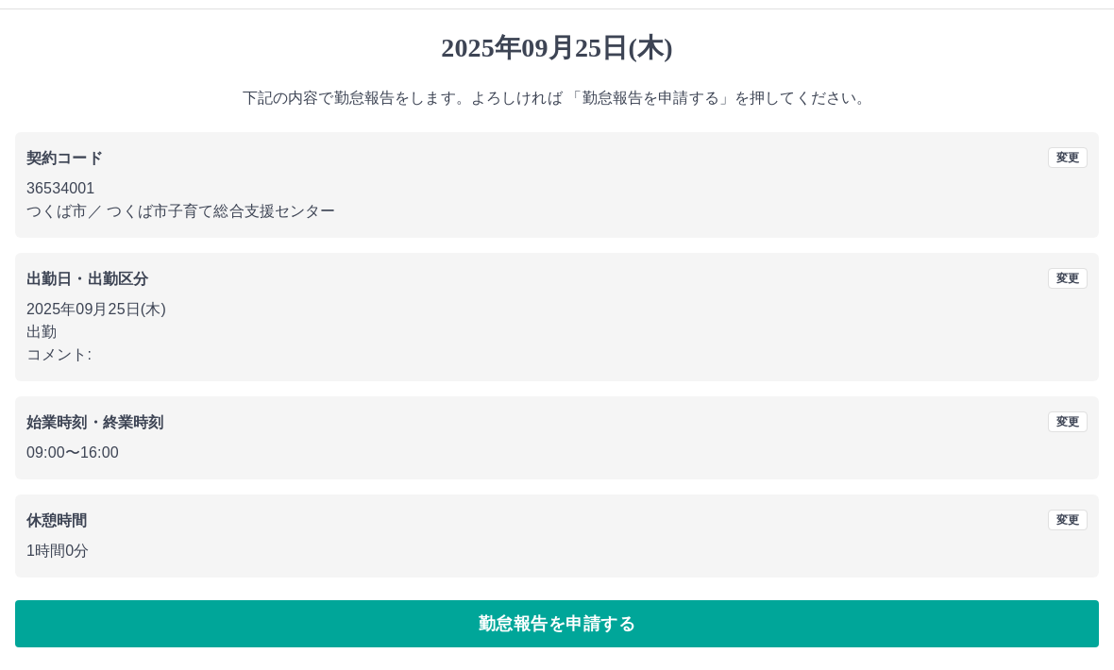
click at [531, 625] on button "勤怠報告を申請する" at bounding box center [557, 624] width 1084 height 47
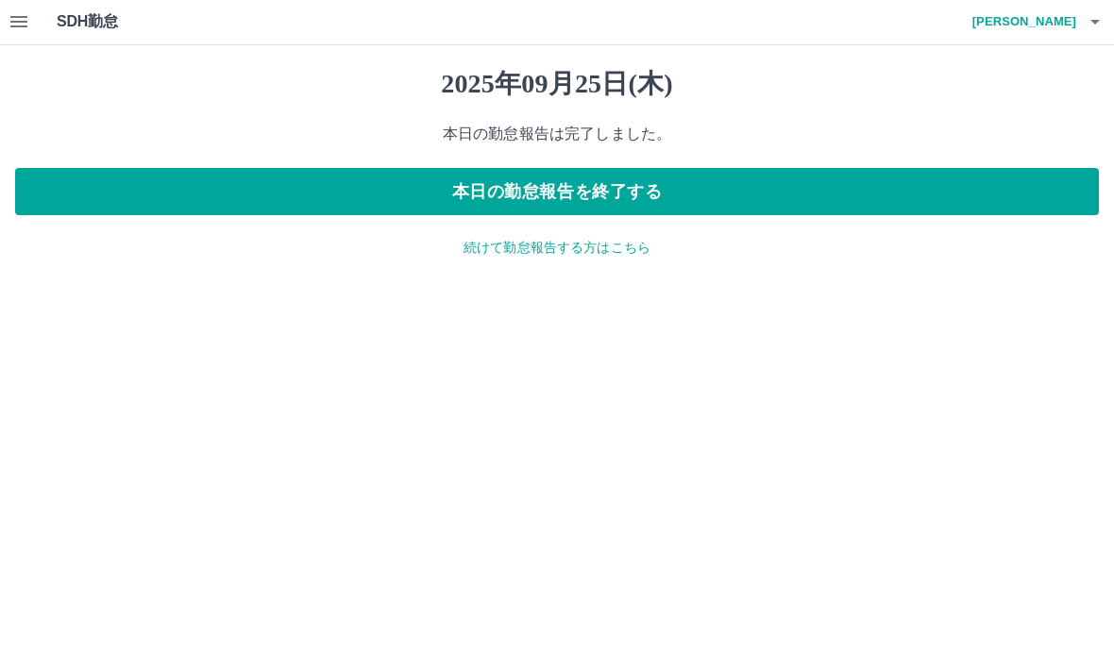
click at [639, 187] on button "本日の勤怠報告を終了する" at bounding box center [557, 192] width 1084 height 47
